Goal: Navigation & Orientation: Find specific page/section

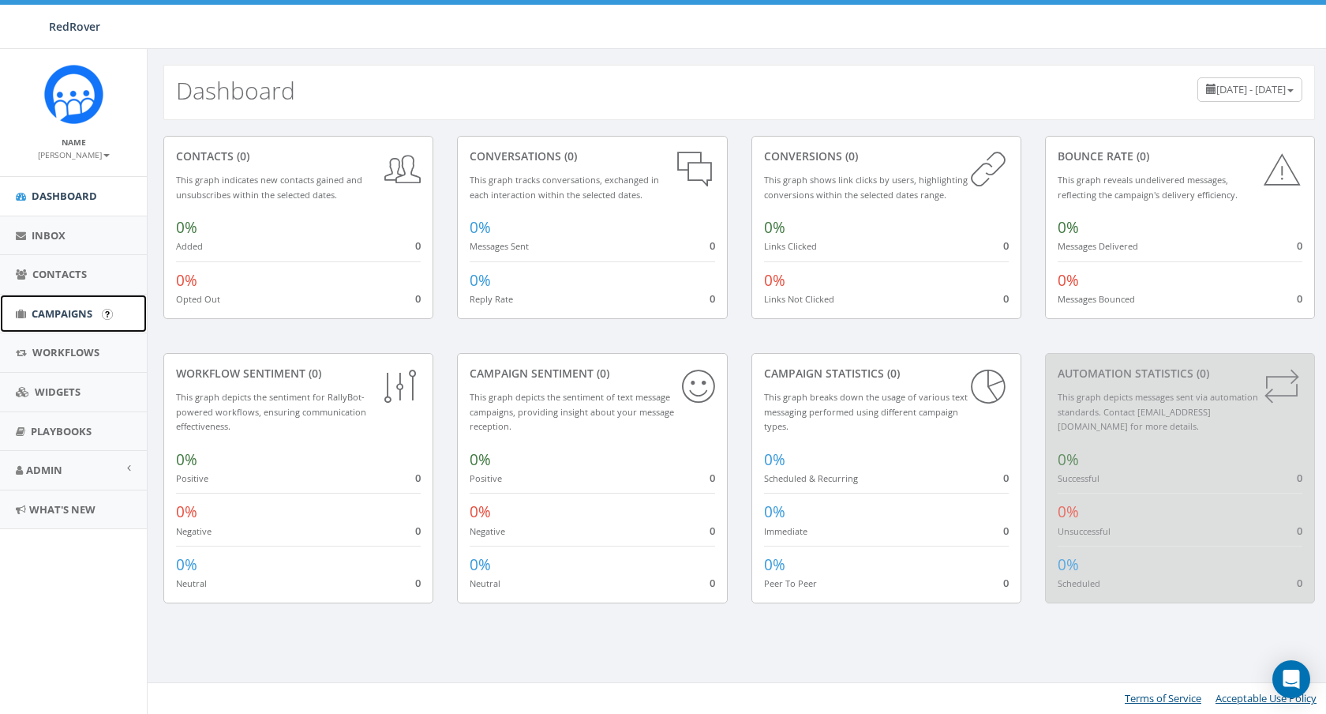
click at [54, 315] on span "Campaigns" at bounding box center [62, 313] width 61 height 14
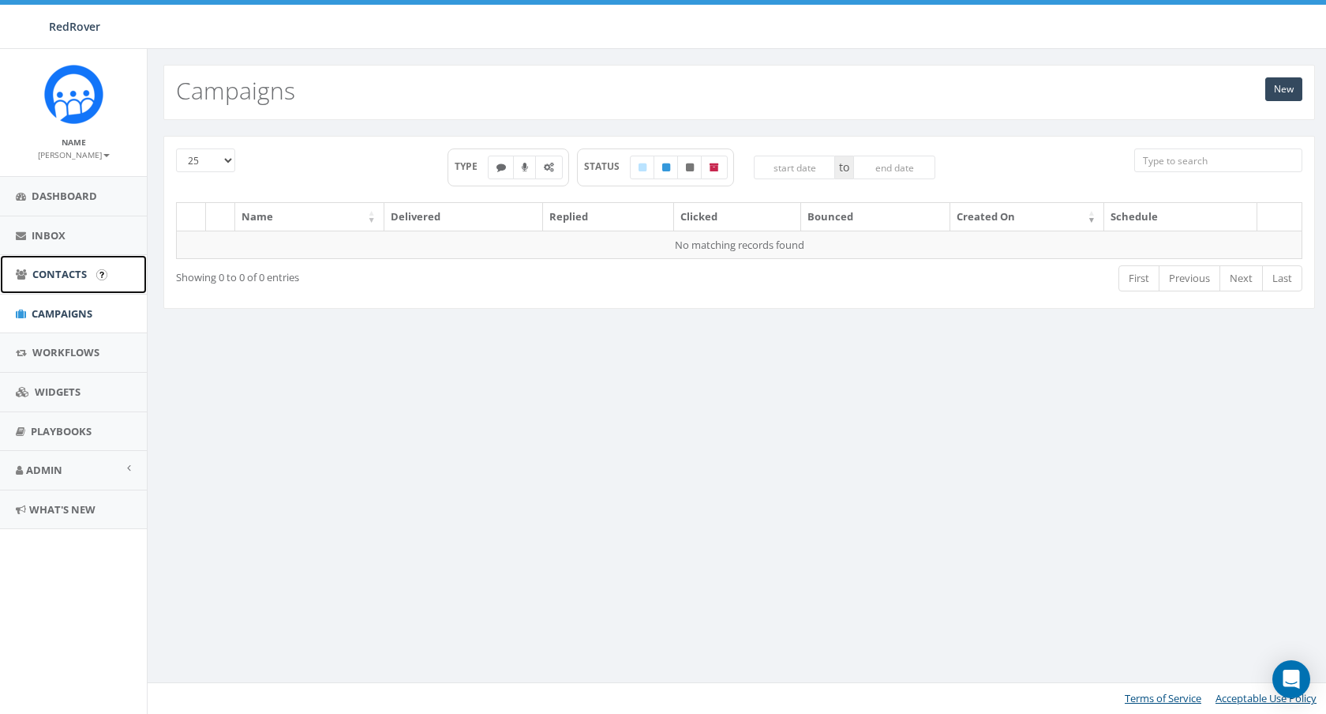
click at [59, 277] on span "Contacts" at bounding box center [59, 274] width 54 height 14
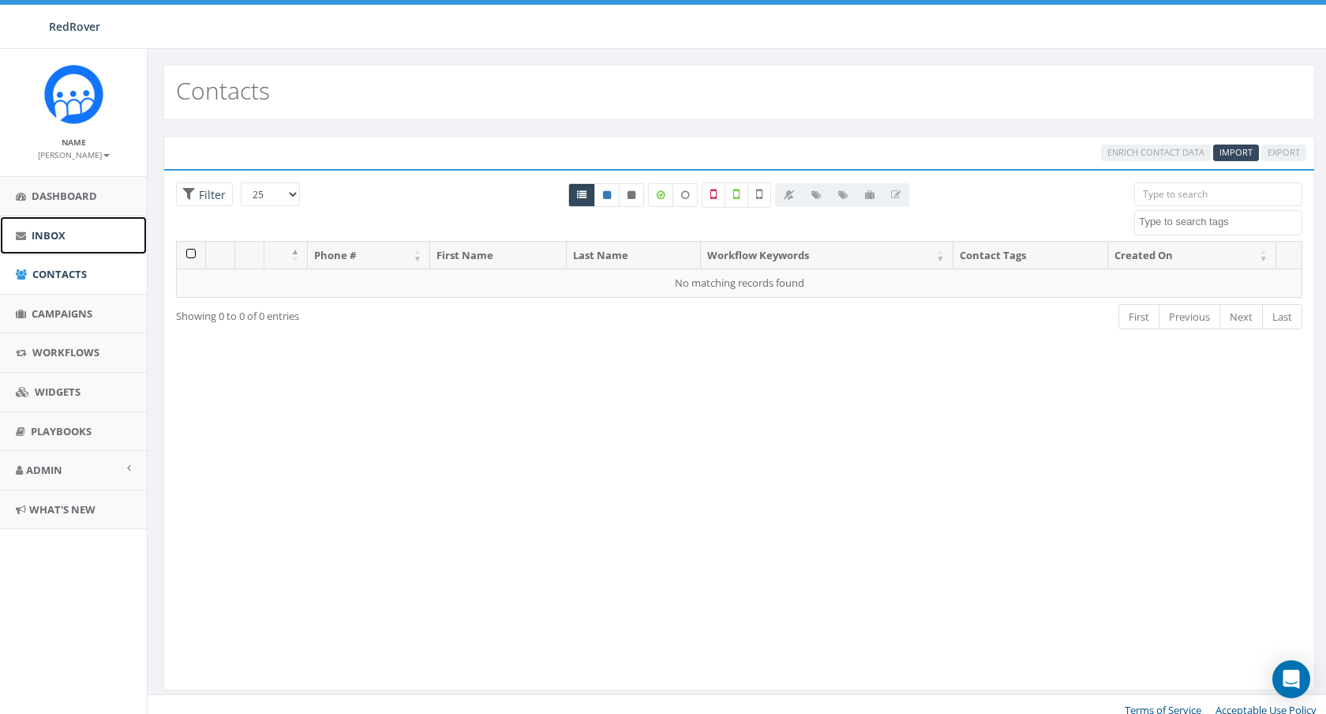
click at [58, 238] on span "Inbox" at bounding box center [49, 235] width 34 height 14
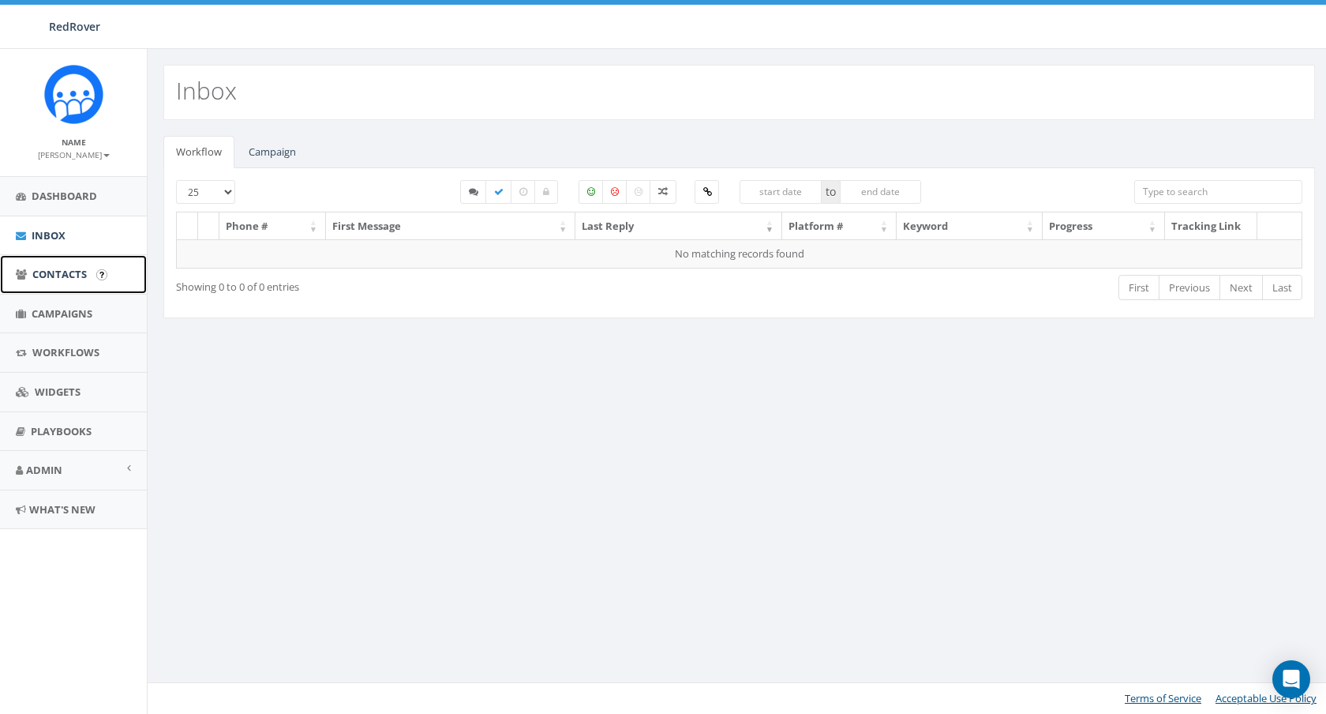
click at [58, 267] on span "Contacts" at bounding box center [59, 274] width 54 height 14
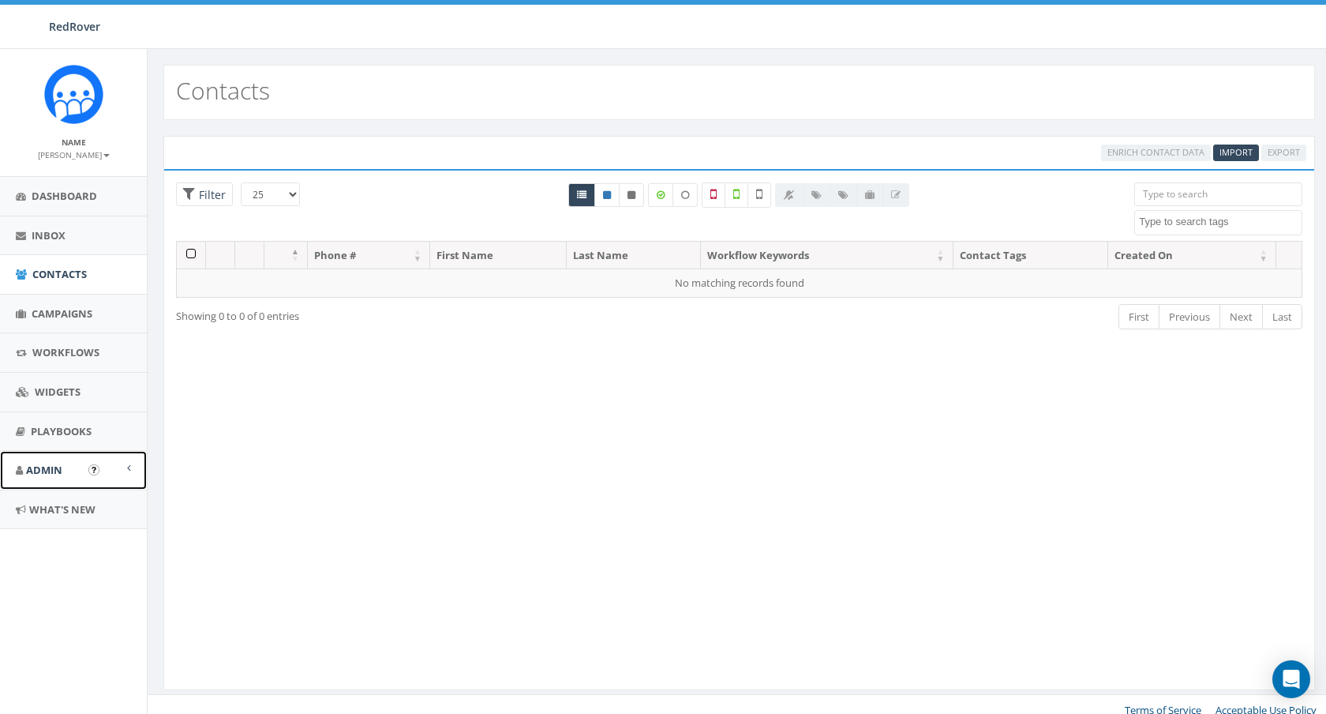
click at [49, 467] on span "Admin" at bounding box center [44, 470] width 36 height 14
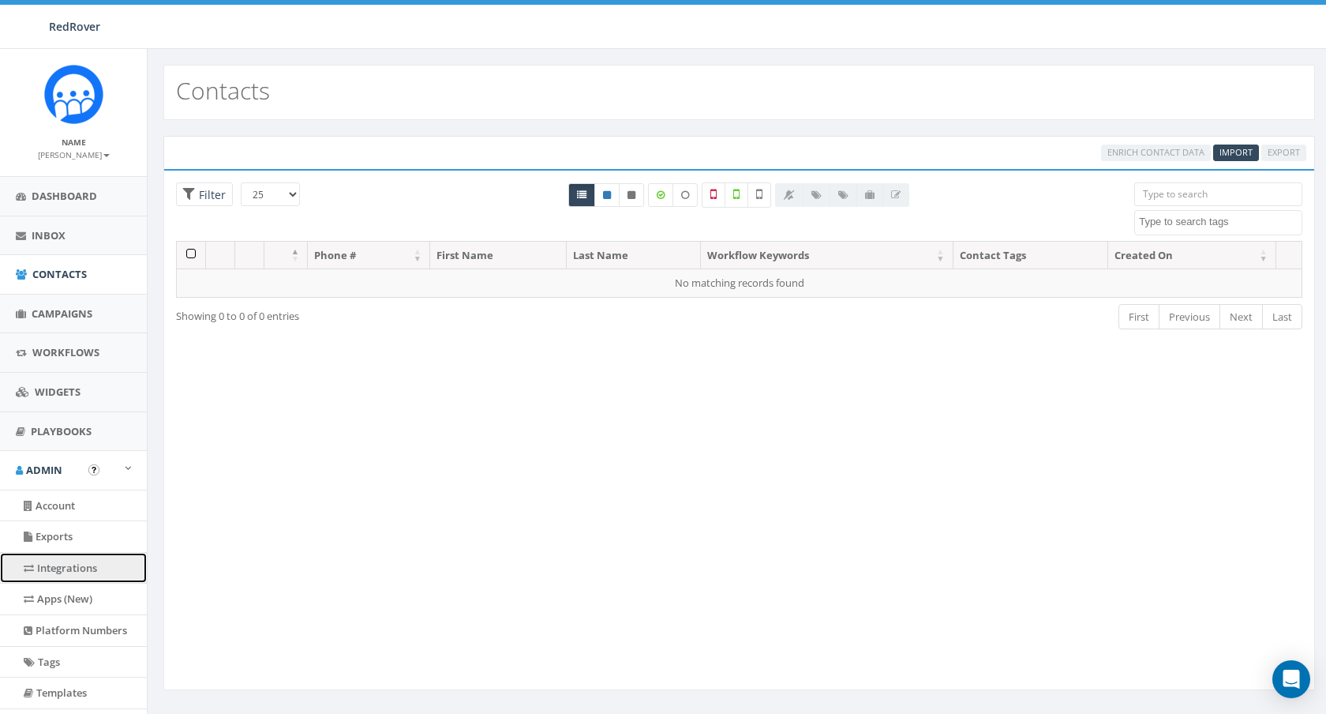
click at [73, 567] on link "Integrations" at bounding box center [73, 568] width 147 height 31
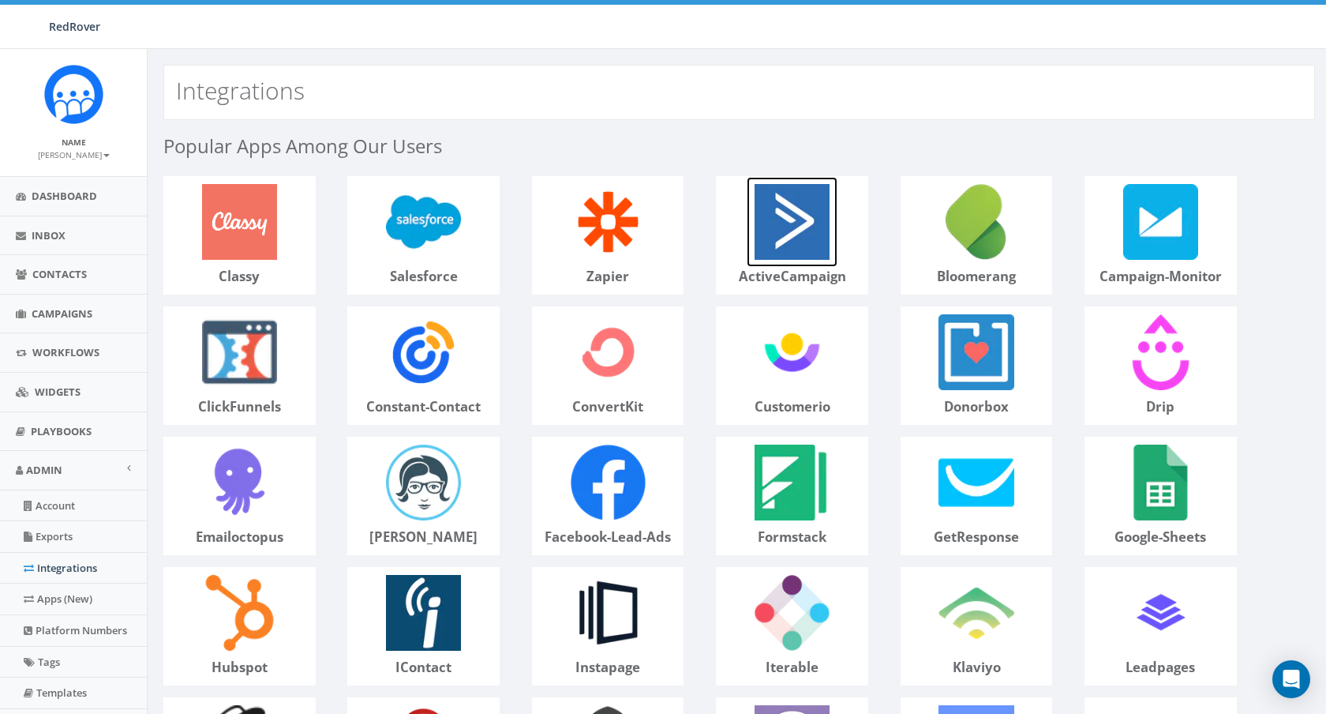
click at [759, 232] on img at bounding box center [792, 222] width 90 height 90
click at [394, 242] on img at bounding box center [424, 222] width 90 height 90
click at [57, 600] on link "Apps (New)" at bounding box center [73, 598] width 147 height 31
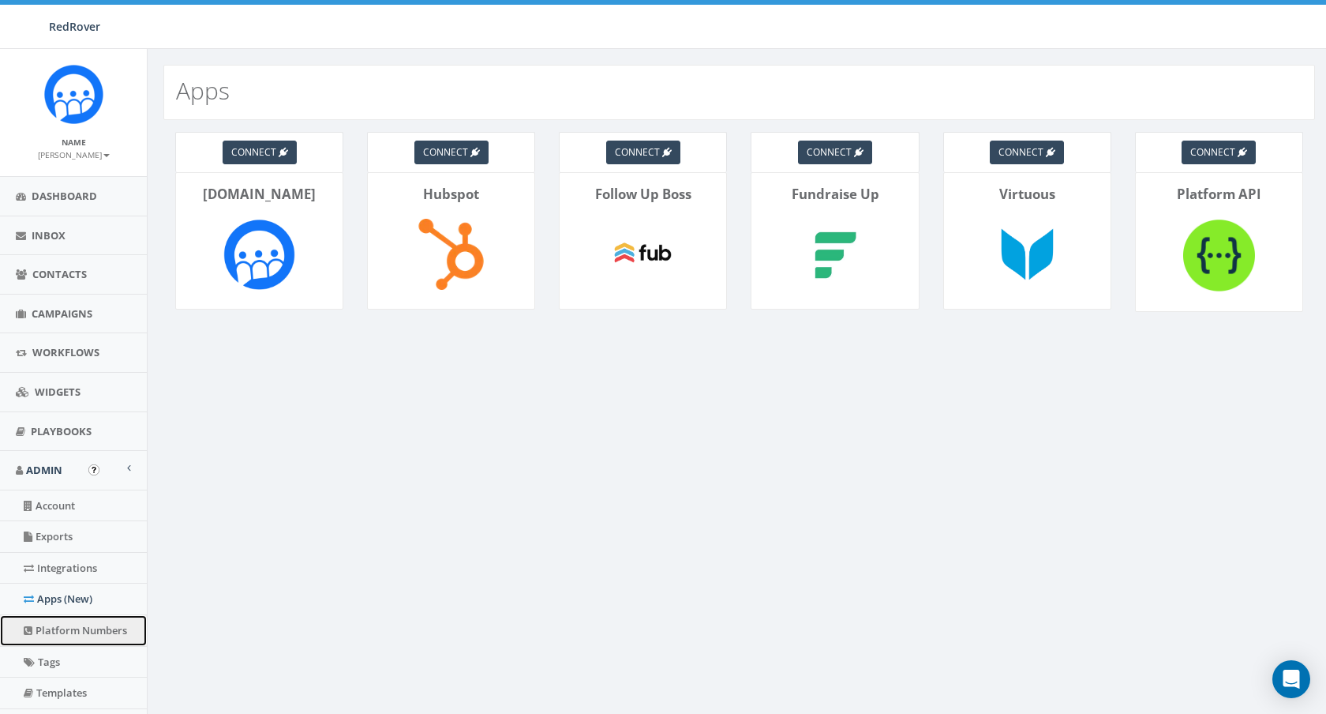
click at [62, 627] on link "Platform Numbers" at bounding box center [73, 630] width 147 height 31
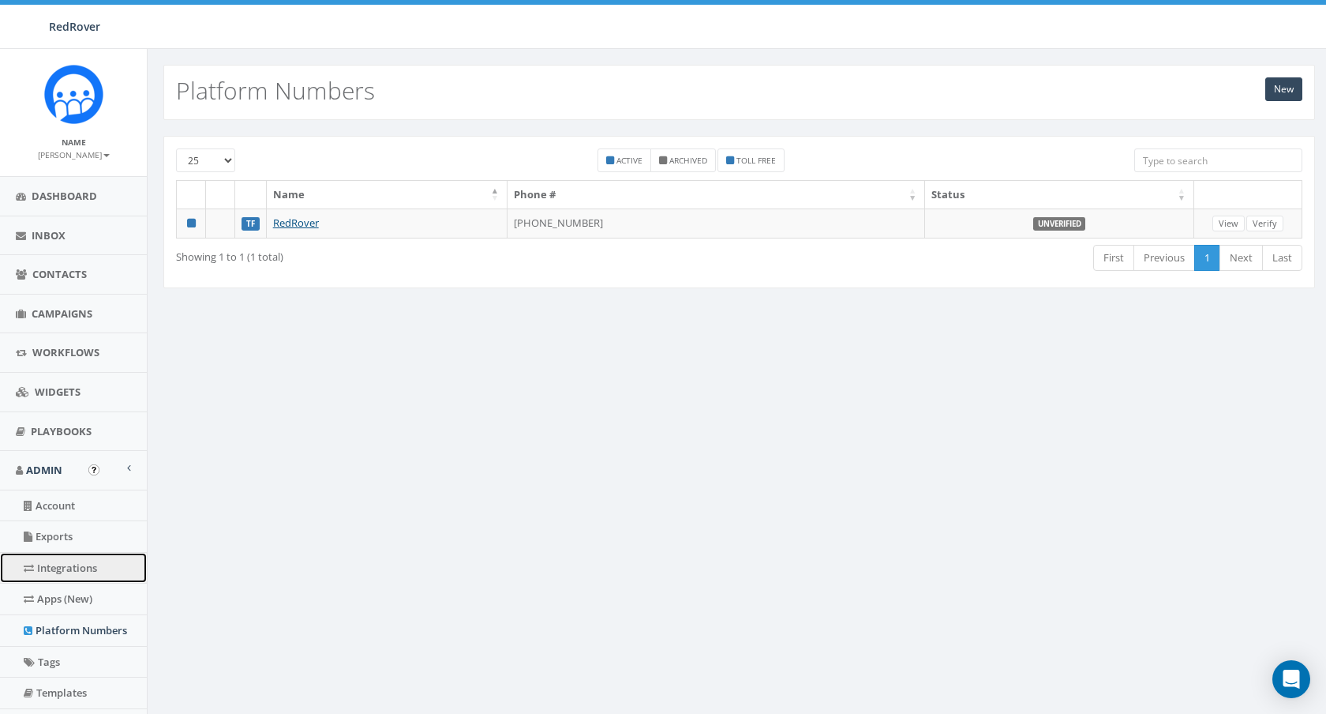
click at [61, 561] on link "Integrations" at bounding box center [73, 568] width 147 height 31
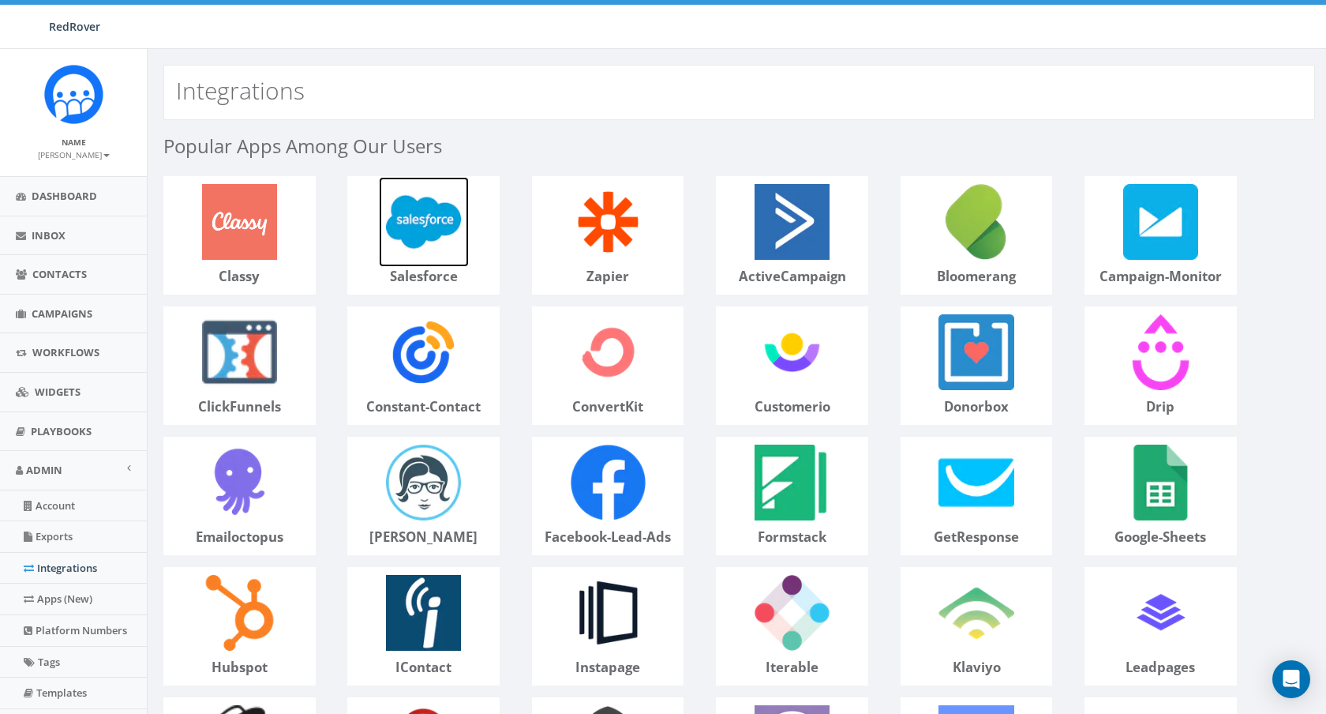
click at [394, 233] on img at bounding box center [424, 222] width 90 height 90
